Goal: Information Seeking & Learning: Learn about a topic

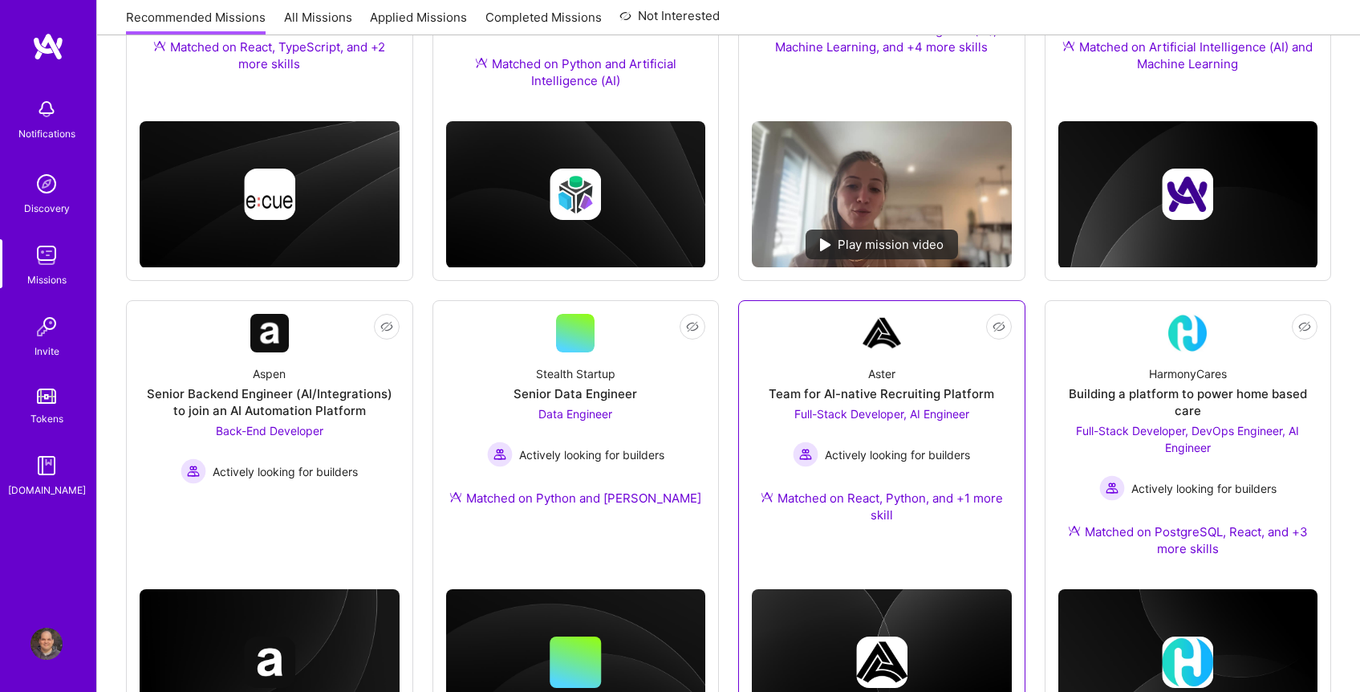
scroll to position [646, 0]
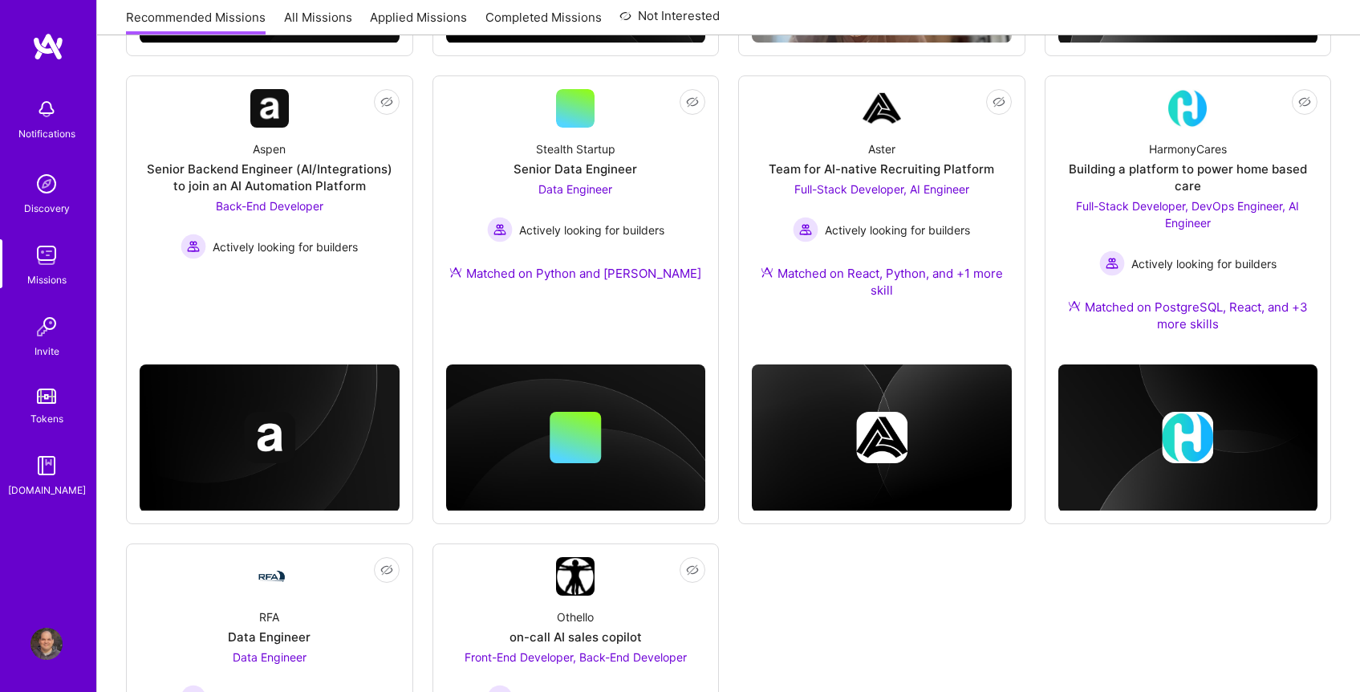
click at [1349, 73] on div "We recommend missions based on your Roles , Skills , Industries and Availabilit…" at bounding box center [728, 276] width 1263 height 1441
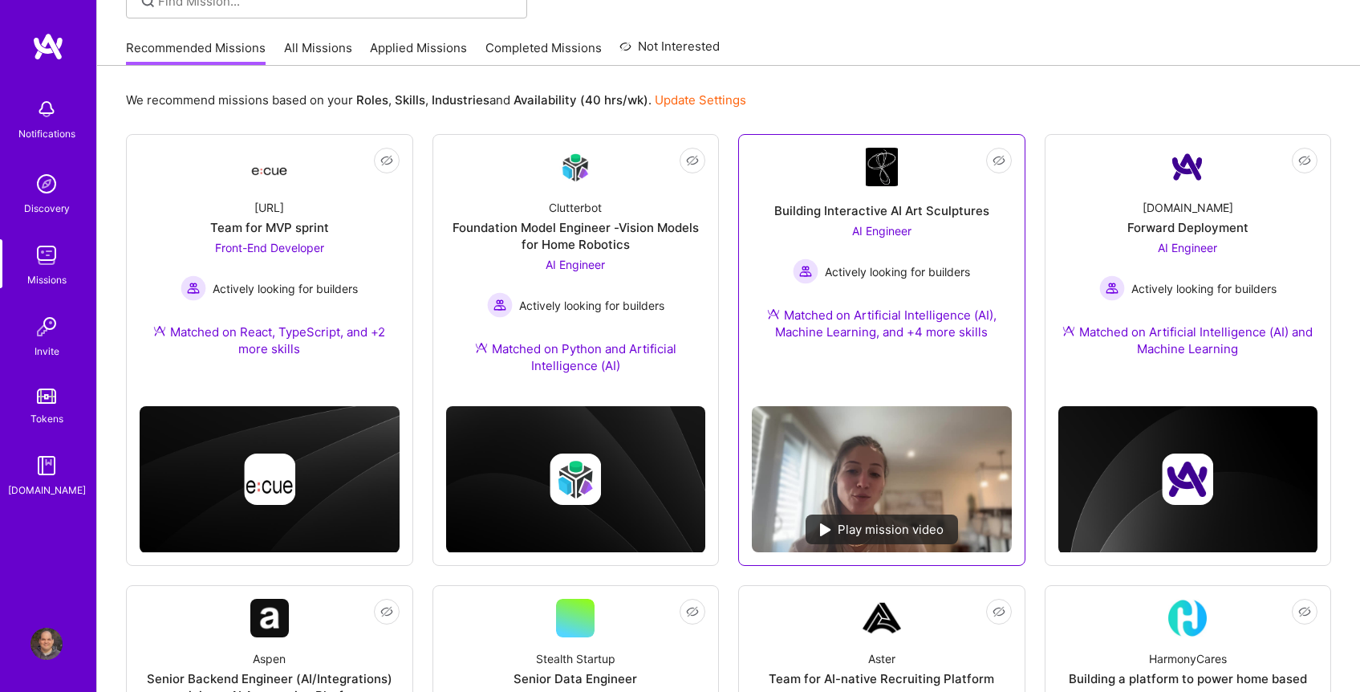
scroll to position [0, 0]
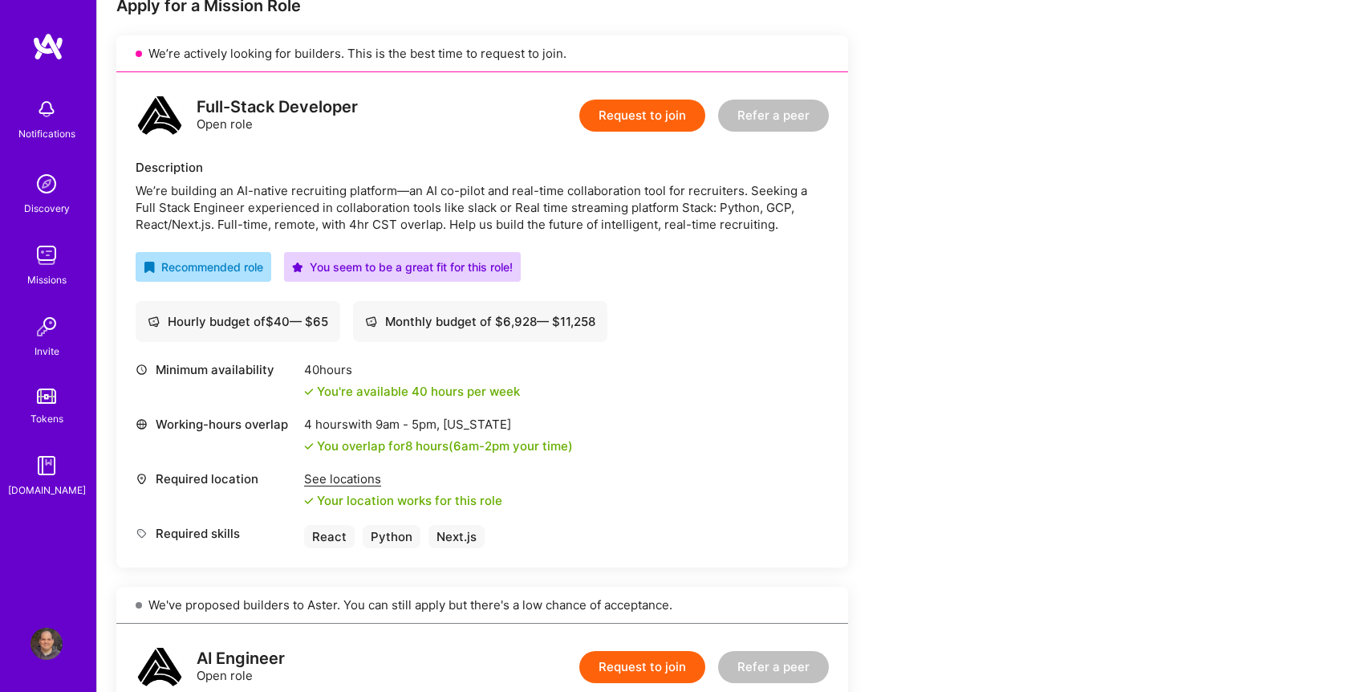
scroll to position [335, 0]
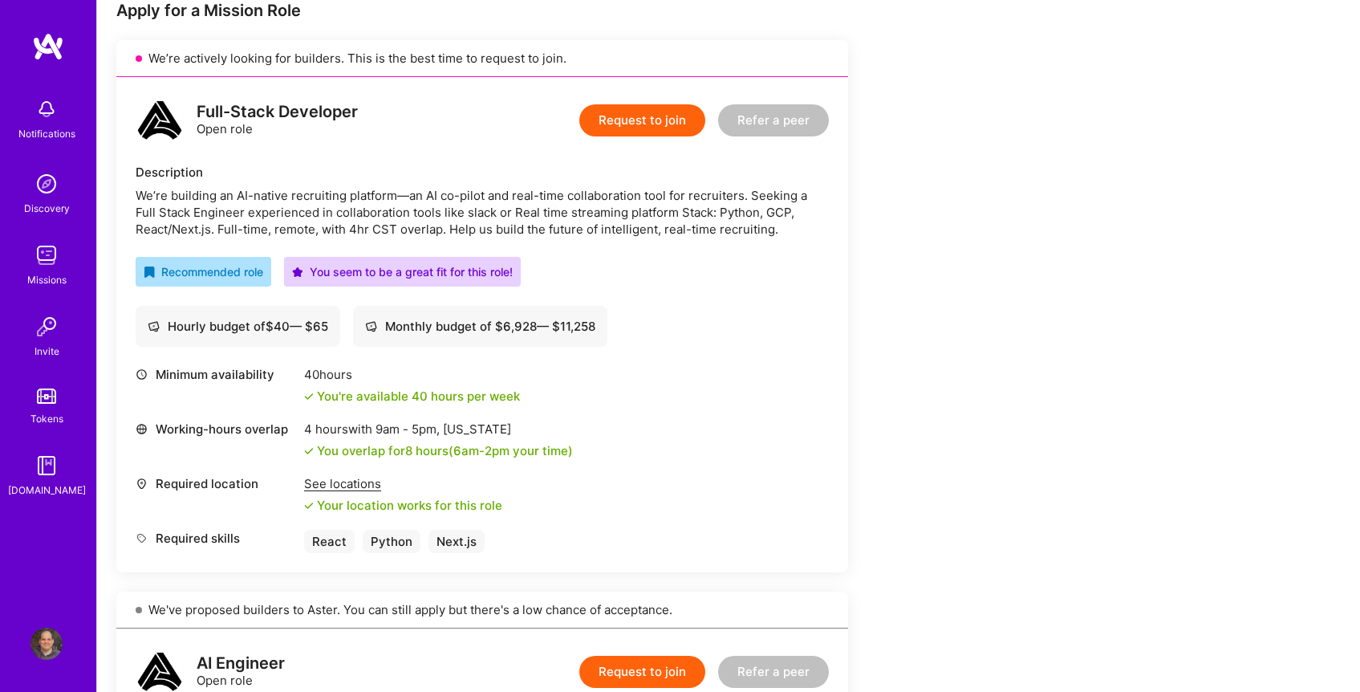
click at [1176, 179] on div "Earn tokens for inviting a new A.Teamer to this mission Do you know the perfect…" at bounding box center [728, 641] width 1263 height 1522
click at [1173, 303] on div "Earn tokens for inviting a new A.Teamer to this mission Do you know the perfect…" at bounding box center [728, 641] width 1263 height 1522
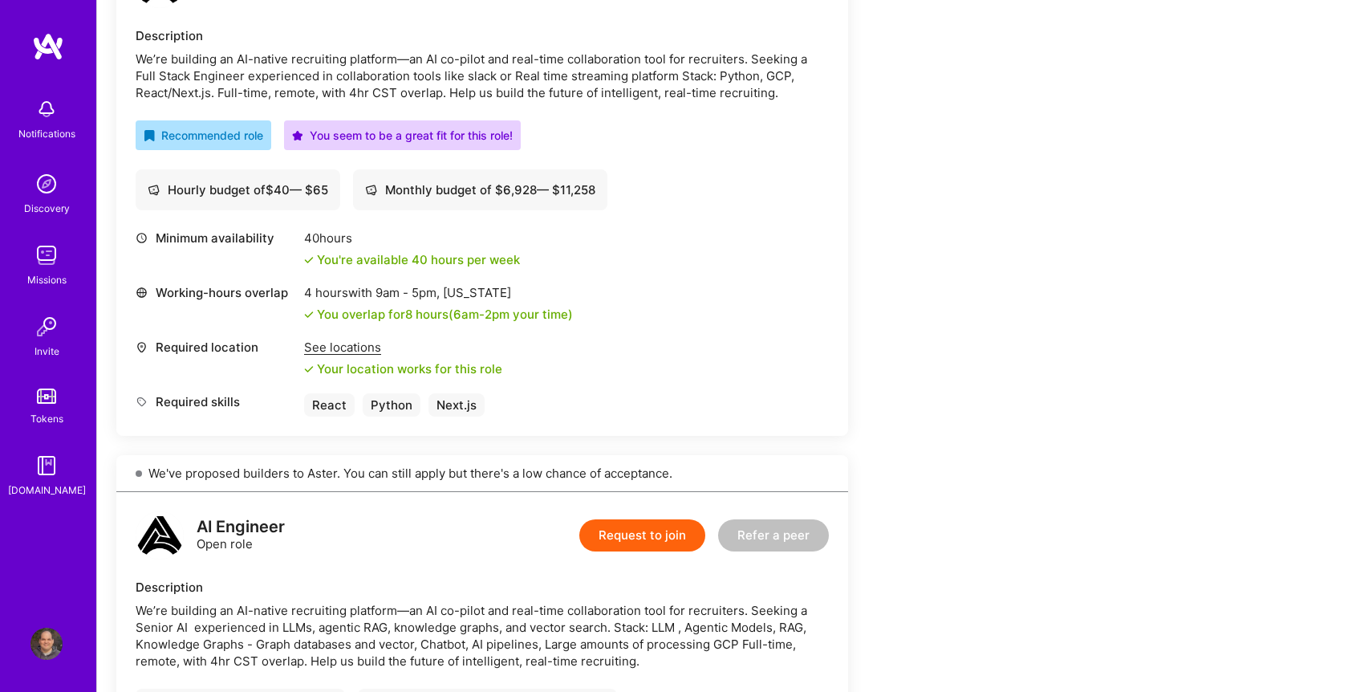
scroll to position [470, 0]
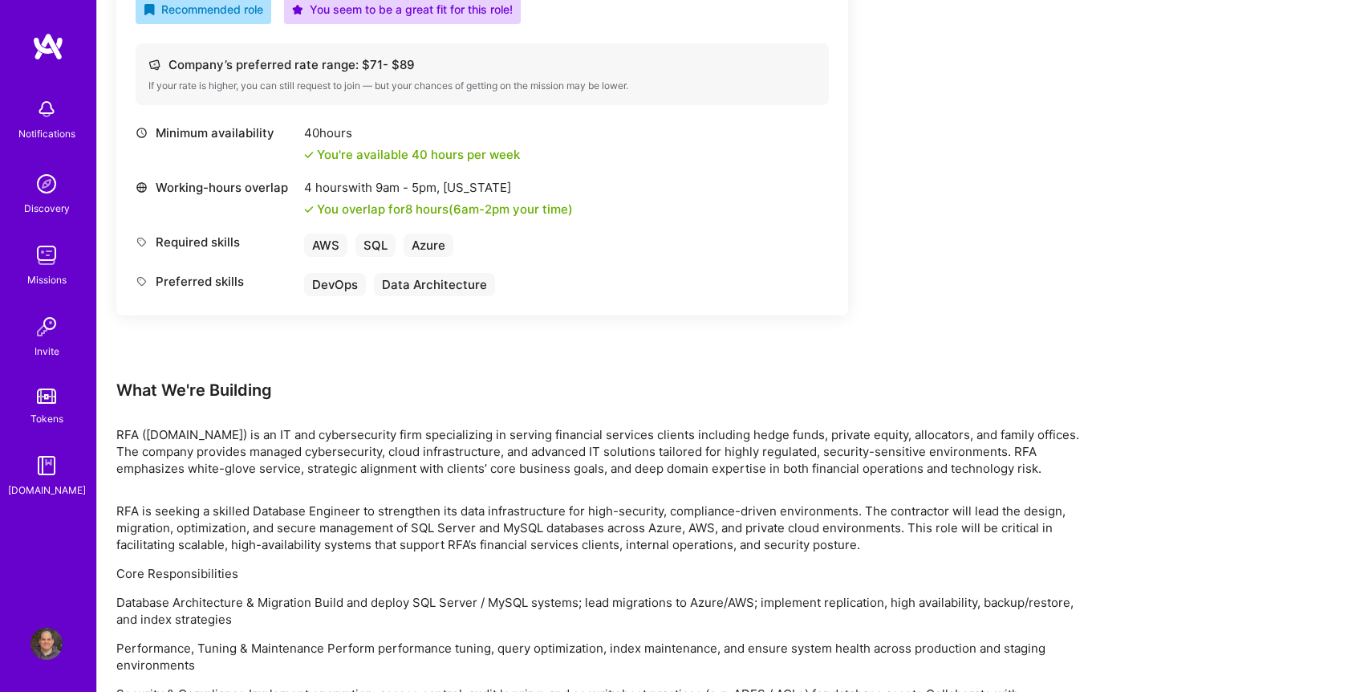
scroll to position [603, 0]
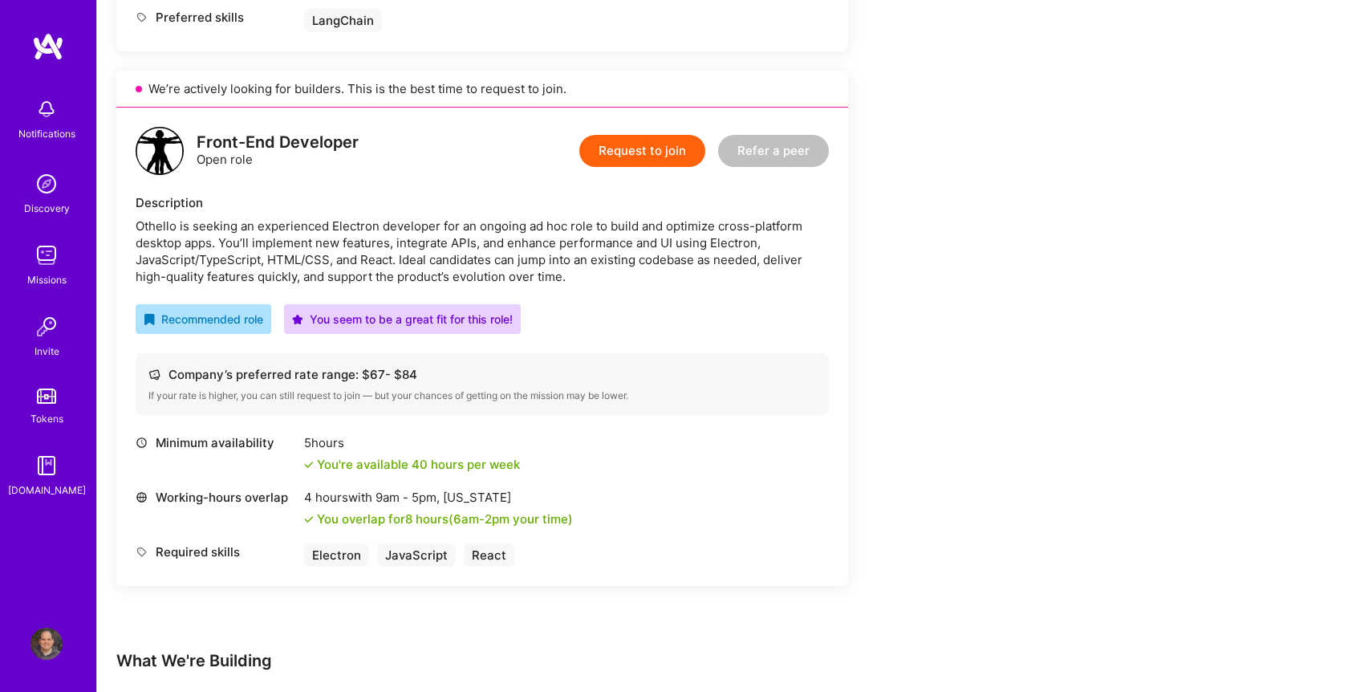
scroll to position [960, 0]
